Goal: Check status: Check status

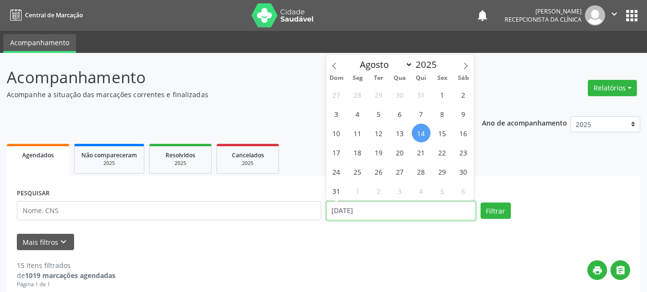
click at [410, 215] on input "[DATE]" at bounding box center [401, 210] width 150 height 19
click at [398, 248] on div "Mais filtros keyboard_arrow_down" at bounding box center [323, 242] width 618 height 17
click at [415, 214] on input "[DATE]" at bounding box center [401, 210] width 150 height 19
click at [418, 133] on span "14" at bounding box center [421, 133] width 19 height 19
type input "[DATE]"
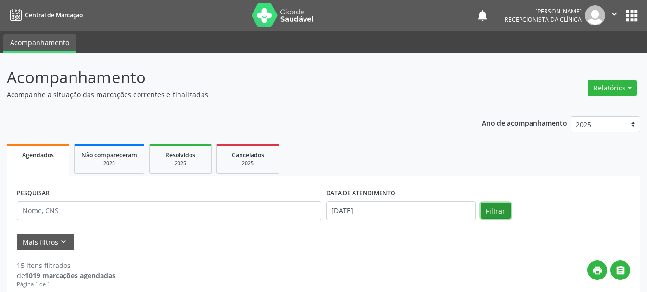
click at [488, 209] on button "Filtrar" at bounding box center [496, 211] width 30 height 16
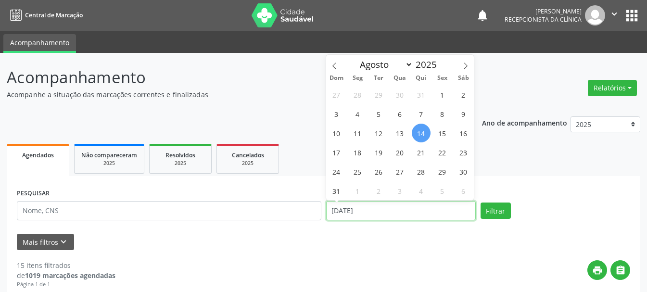
click at [413, 213] on input "[DATE]" at bounding box center [401, 210] width 150 height 19
click at [424, 134] on span "14" at bounding box center [421, 133] width 19 height 19
type input "[DATE]"
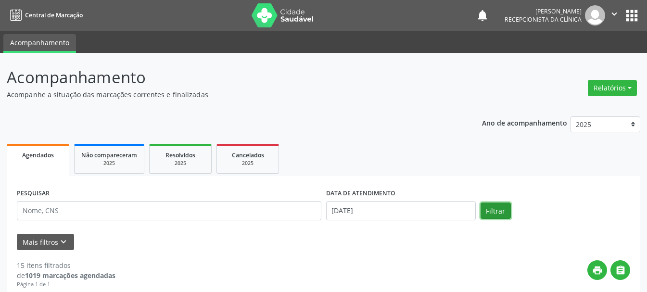
click at [499, 209] on button "Filtrar" at bounding box center [496, 211] width 30 height 16
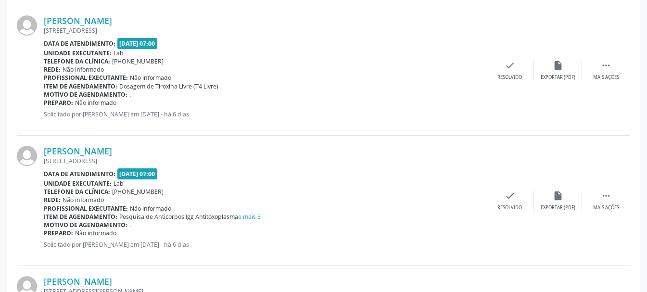
scroll to position [1684, 0]
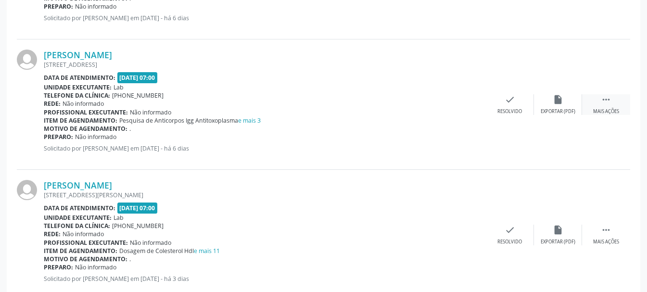
click at [606, 104] on icon "" at bounding box center [606, 99] width 11 height 11
click at [464, 109] on div "Imprimir" at bounding box center [462, 111] width 22 height 7
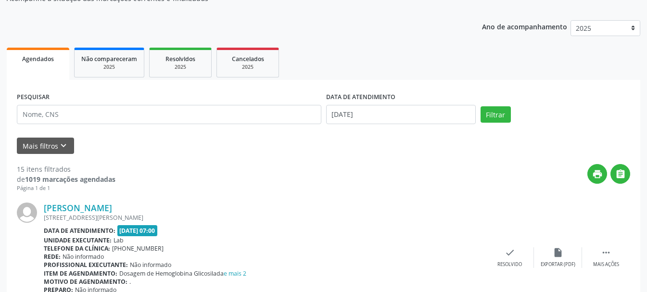
scroll to position [0, 0]
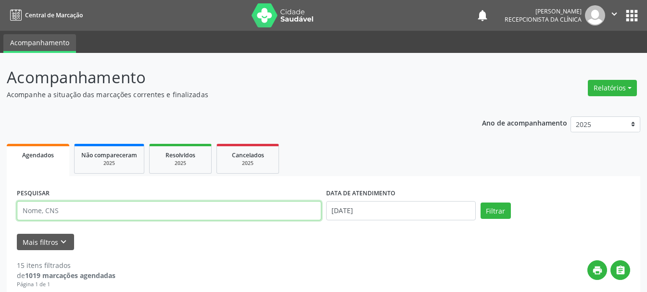
click at [113, 219] on input "text" at bounding box center [169, 210] width 305 height 19
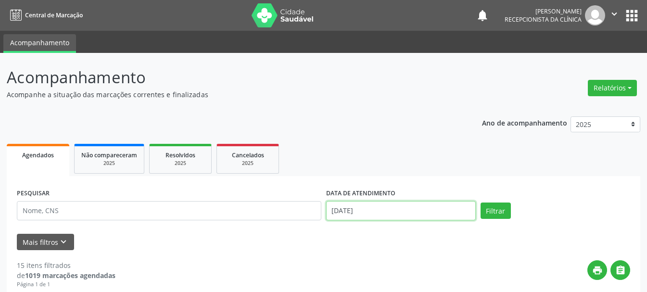
click at [392, 208] on input "[DATE]" at bounding box center [401, 210] width 150 height 19
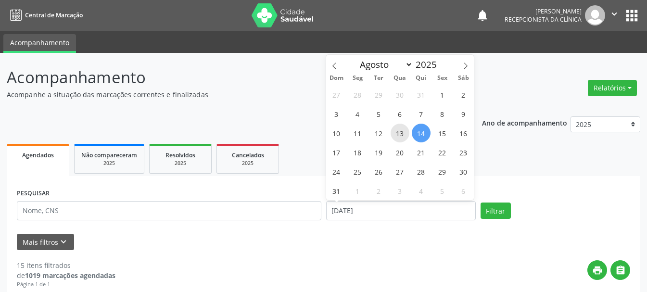
click at [394, 133] on span "13" at bounding box center [400, 133] width 19 height 19
type input "[DATE]"
click at [394, 133] on span "13" at bounding box center [400, 133] width 19 height 19
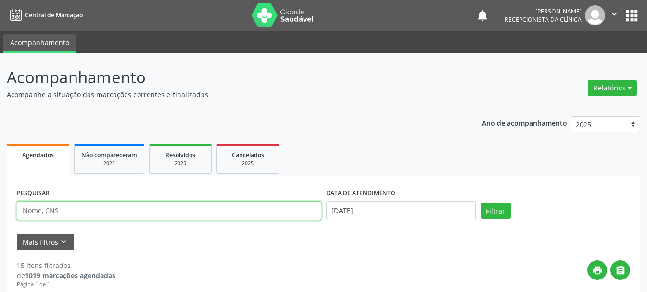
click at [141, 211] on input "text" at bounding box center [169, 210] width 305 height 19
type input "708603071123684"
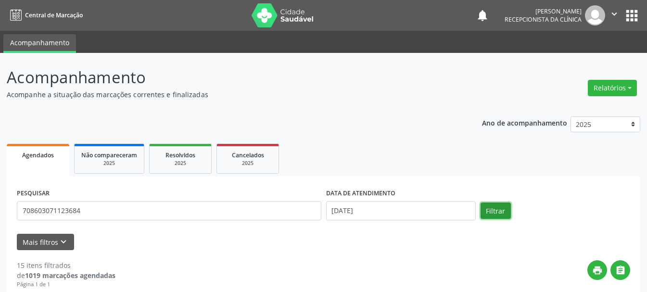
click at [508, 211] on button "Filtrar" at bounding box center [496, 211] width 30 height 16
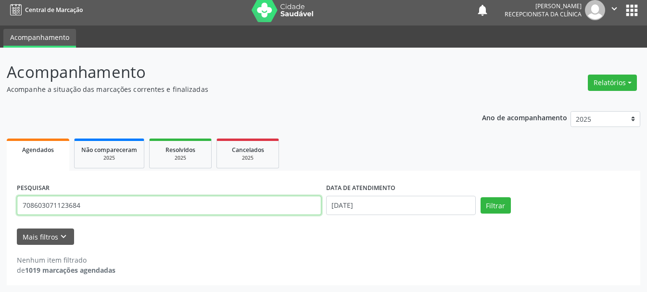
click at [201, 197] on input "708603071123684" at bounding box center [169, 205] width 305 height 19
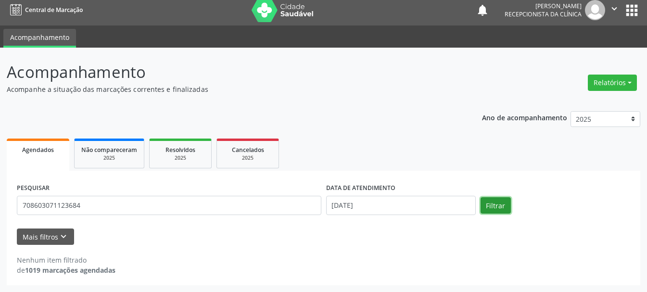
click at [507, 205] on button "Filtrar" at bounding box center [496, 205] width 30 height 16
click at [185, 224] on form "PESQUISAR 708603071123684 DATA DE ATENDIMENTO [DATE] Filtrar UNIDADE DE REFERÊN…" at bounding box center [324, 213] width 614 height 64
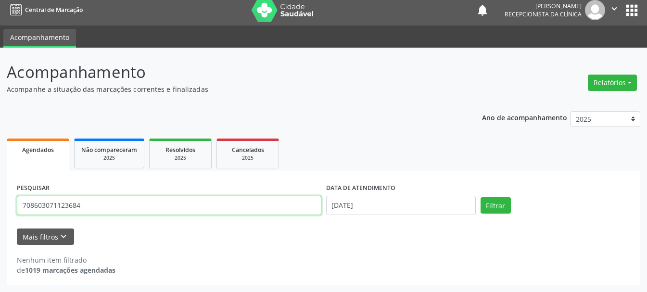
click at [36, 205] on input "708603071123684" at bounding box center [169, 205] width 305 height 19
click at [50, 205] on input "708603071123684" at bounding box center [169, 205] width 305 height 19
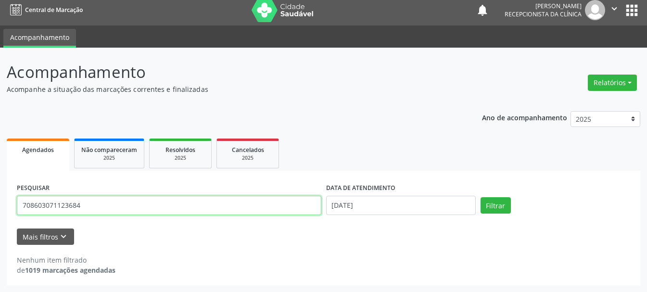
click at [50, 205] on input "708603071123684" at bounding box center [169, 205] width 305 height 19
click at [58, 204] on input "708603071123684" at bounding box center [169, 205] width 305 height 19
click at [63, 204] on input "708603071123684" at bounding box center [169, 205] width 305 height 19
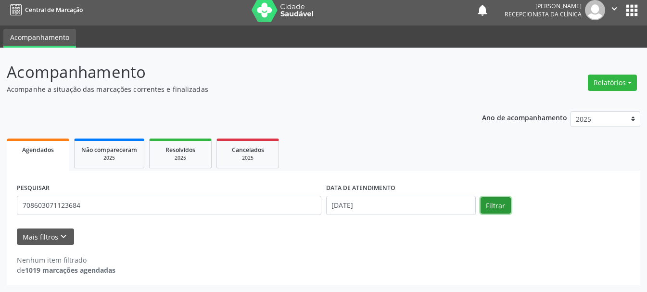
click at [491, 211] on button "Filtrar" at bounding box center [496, 205] width 30 height 16
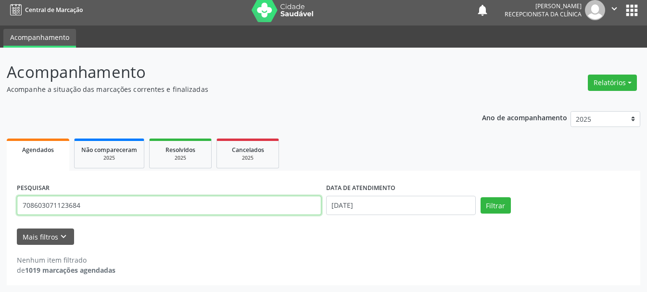
click at [214, 206] on input "708603071123684" at bounding box center [169, 205] width 305 height 19
click at [215, 207] on input "708603071123684" at bounding box center [169, 205] width 305 height 19
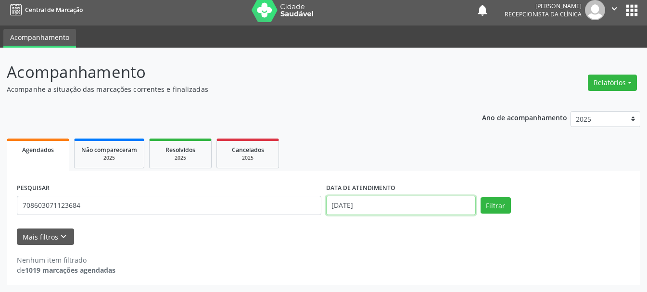
click at [388, 207] on input "[DATE]" at bounding box center [401, 205] width 150 height 19
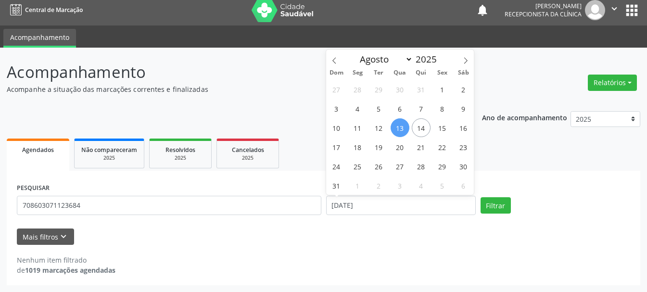
click at [394, 127] on span "13" at bounding box center [400, 127] width 19 height 19
type input "[DATE]"
click at [394, 127] on span "13" at bounding box center [400, 127] width 19 height 19
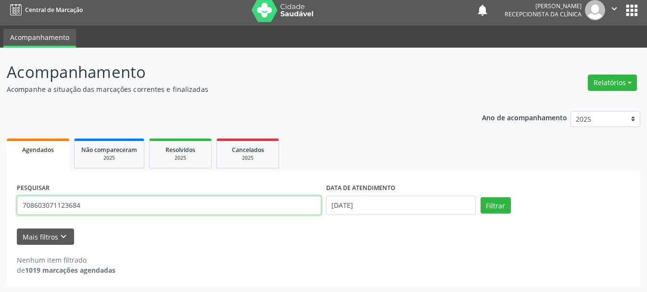
click at [168, 209] on input "708603071123684" at bounding box center [169, 205] width 305 height 19
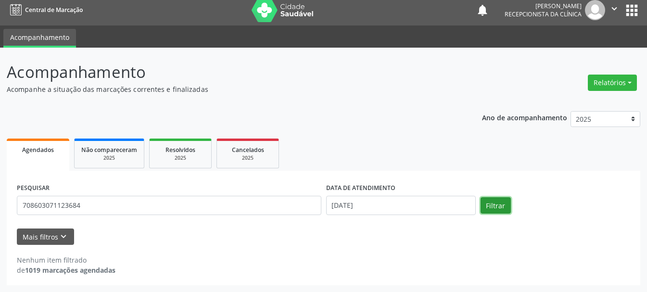
click at [494, 205] on button "Filtrar" at bounding box center [496, 205] width 30 height 16
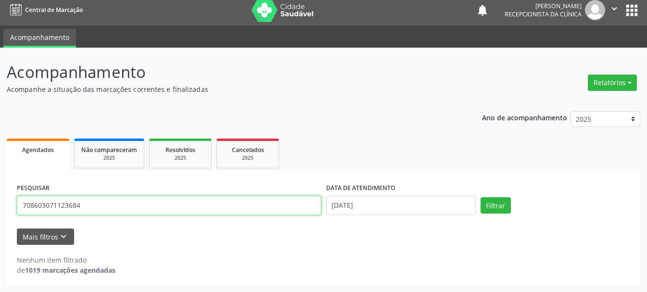
click at [153, 204] on input "708603071123684" at bounding box center [169, 205] width 305 height 19
type input "7"
type input "898003740829992"
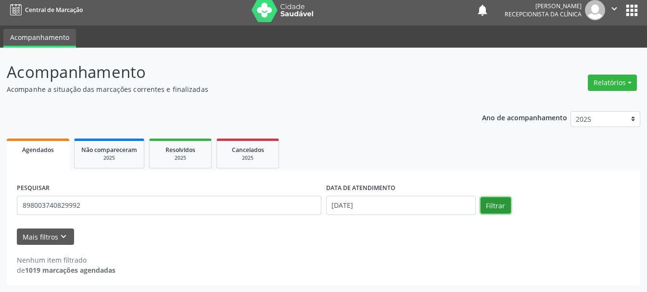
click at [490, 210] on button "Filtrar" at bounding box center [496, 205] width 30 height 16
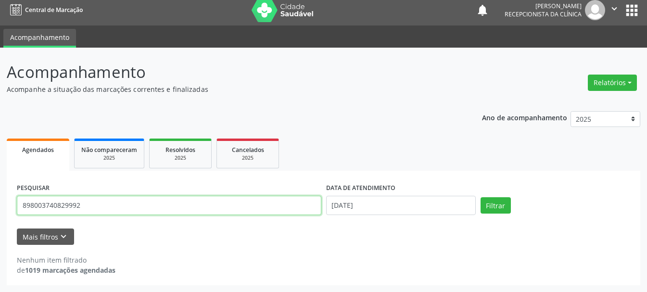
click at [186, 205] on input "898003740829992" at bounding box center [169, 205] width 305 height 19
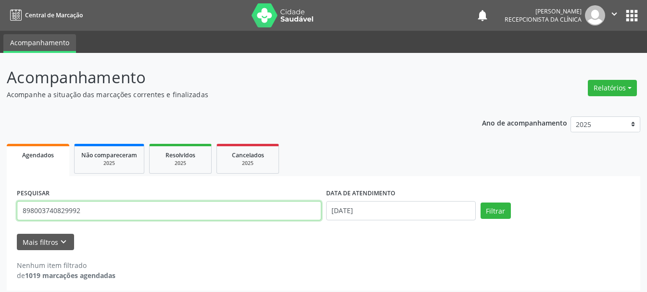
click at [622, 14] on button "" at bounding box center [614, 15] width 18 height 20
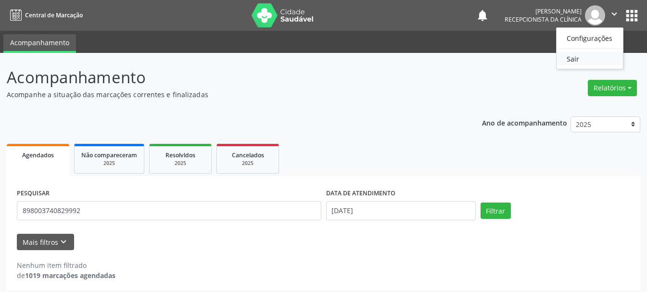
click at [585, 63] on link "Sair" at bounding box center [590, 58] width 66 height 13
